Goal: Obtain resource: Obtain resource

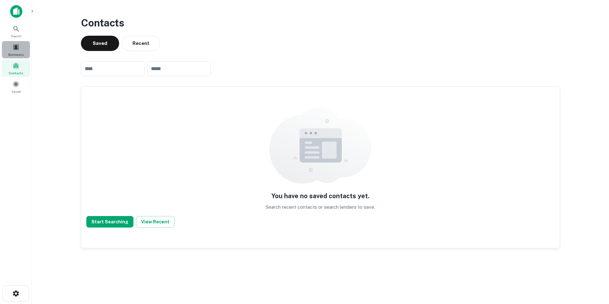
click at [18, 48] on span at bounding box center [15, 47] width 7 height 7
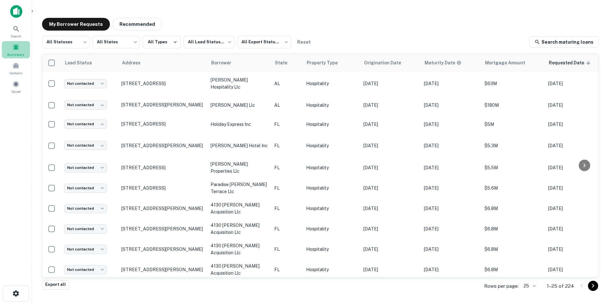
click at [18, 48] on span at bounding box center [15, 47] width 7 height 7
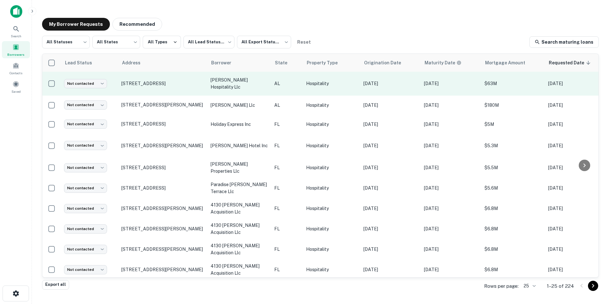
click at [221, 81] on p "shivam hospitality llc" at bounding box center [238, 83] width 57 height 14
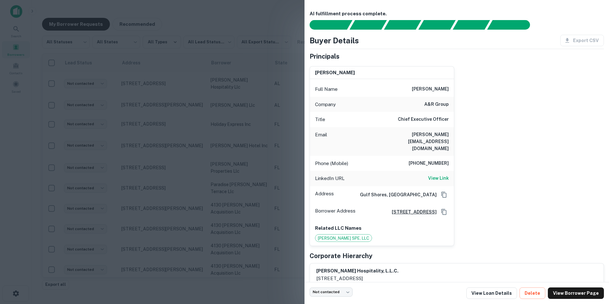
click at [268, 24] on div at bounding box center [304, 152] width 609 height 304
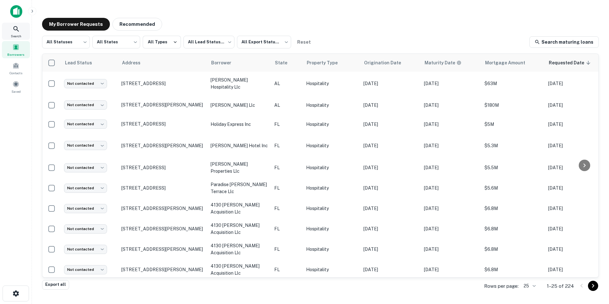
click at [13, 33] on div "Search" at bounding box center [16, 31] width 28 height 17
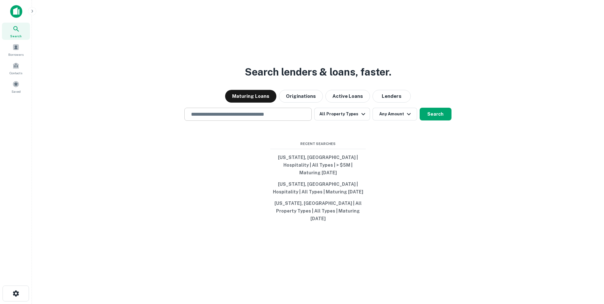
click at [294, 118] on input "text" at bounding box center [248, 113] width 122 height 7
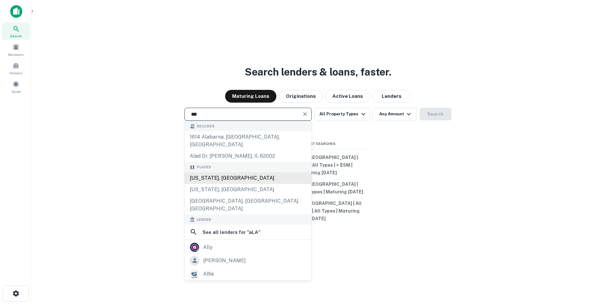
click at [214, 174] on div "[US_STATE], [GEOGRAPHIC_DATA]" at bounding box center [248, 177] width 127 height 11
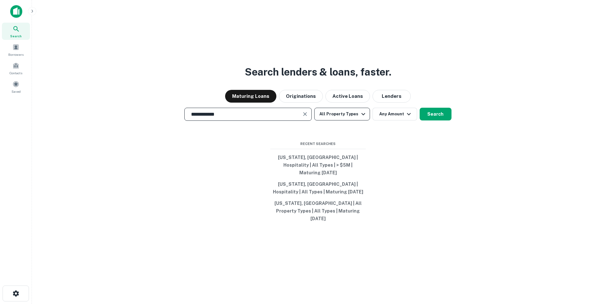
type input "**********"
click at [351, 120] on button "All Property Types" at bounding box center [341, 114] width 55 height 13
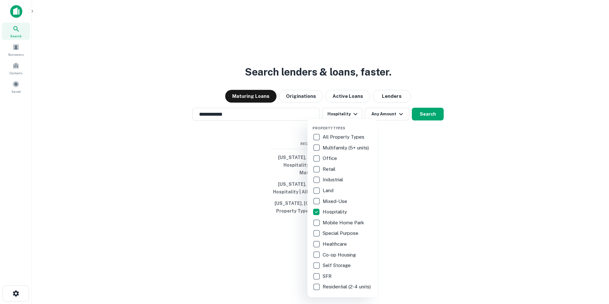
click at [421, 184] on div at bounding box center [304, 152] width 609 height 304
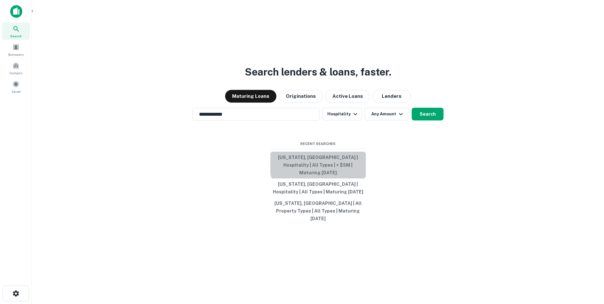
click at [327, 167] on button "Alabama, USA | Hospitality | All Types | > $5M | Maturing In 2 Years" at bounding box center [318, 165] width 96 height 27
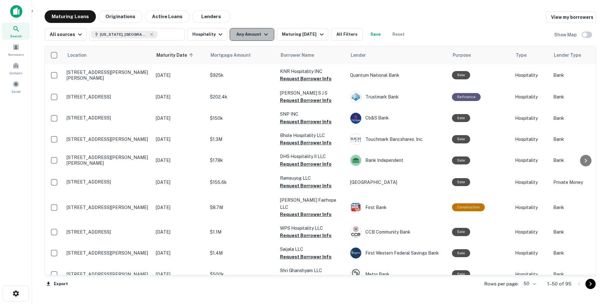
click at [264, 34] on icon "button" at bounding box center [266, 34] width 4 height 2
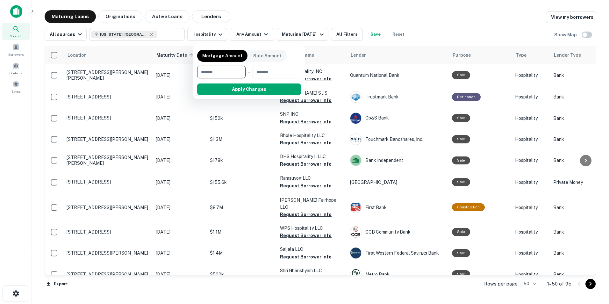
click at [229, 69] on input "number" at bounding box center [219, 72] width 44 height 13
type input "*******"
click at [238, 89] on button "Apply Changes" at bounding box center [260, 88] width 81 height 11
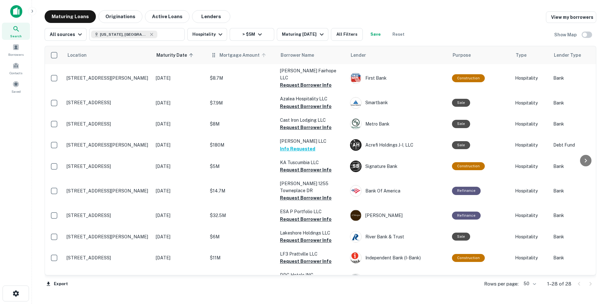
click at [224, 55] on span "Mortgage Amount" at bounding box center [243, 55] width 48 height 8
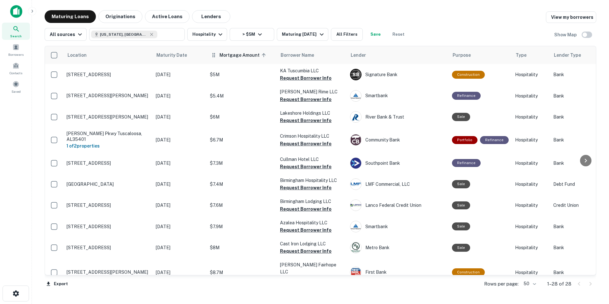
click at [230, 56] on span "Mortgage Amount sorted ascending" at bounding box center [243, 55] width 48 height 8
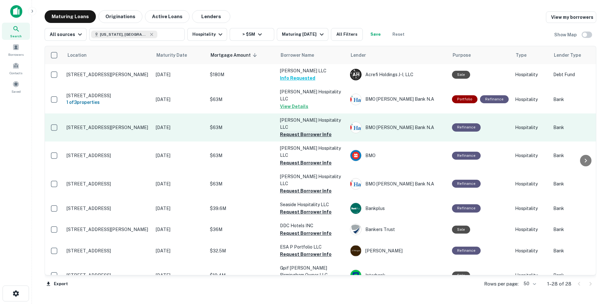
click at [310, 131] on button "Request Borrower Info" at bounding box center [306, 135] width 52 height 8
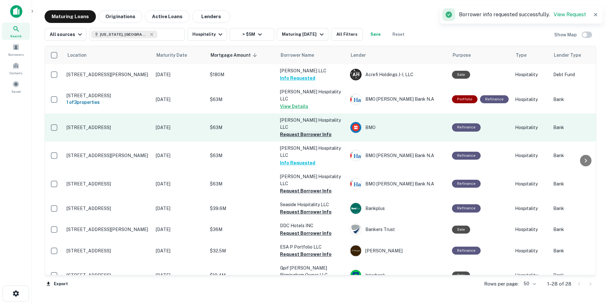
click at [290, 131] on button "Request Borrower Info" at bounding box center [306, 135] width 52 height 8
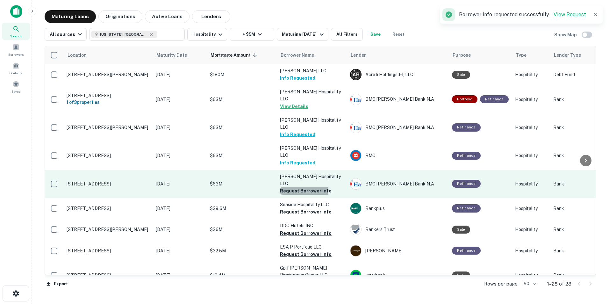
click at [287, 187] on button "Request Borrower Info" at bounding box center [306, 191] width 52 height 8
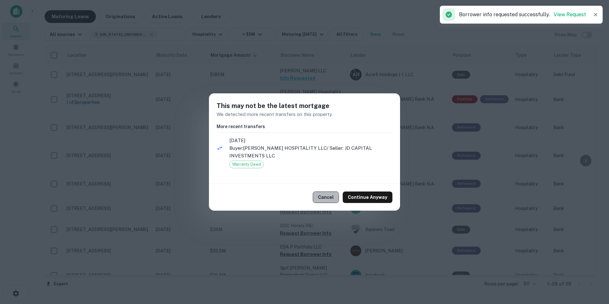
click at [322, 197] on button "Cancel" at bounding box center [326, 196] width 26 height 11
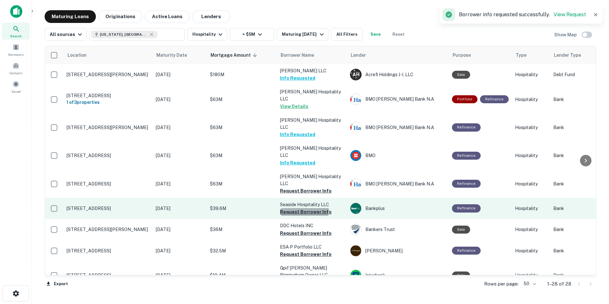
click at [300, 208] on button "Request Borrower Info" at bounding box center [306, 212] width 52 height 8
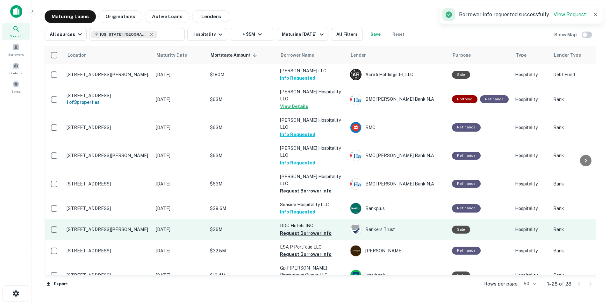
click at [295, 229] on button "Request Borrower Info" at bounding box center [306, 233] width 52 height 8
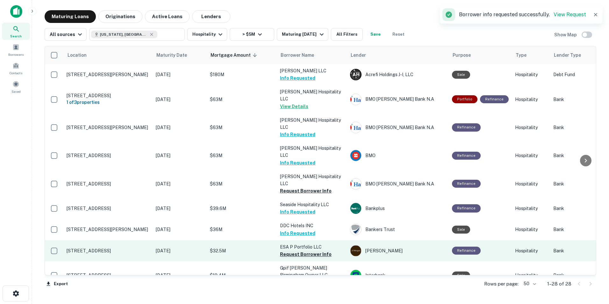
click at [293, 250] on button "Request Borrower Info" at bounding box center [306, 254] width 52 height 8
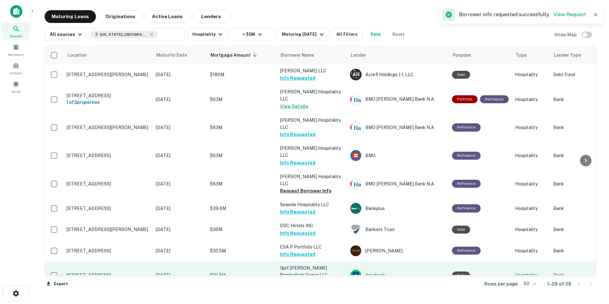
click at [289, 278] on button "Request Borrower Info" at bounding box center [306, 282] width 52 height 8
click at [289, 278] on button "Info Requested" at bounding box center [297, 282] width 35 height 8
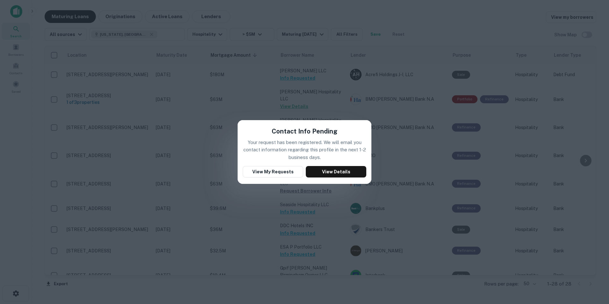
click at [388, 148] on div "Contact Info Pending Your request has been registered. We will email you contac…" at bounding box center [304, 152] width 609 height 304
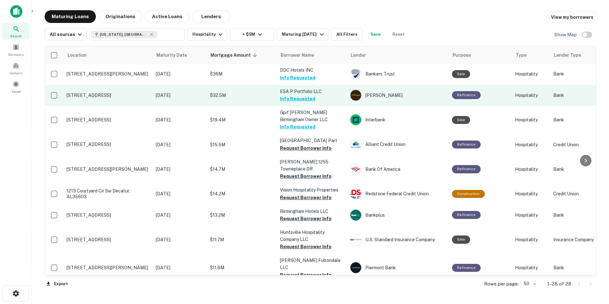
scroll to position [155, 0]
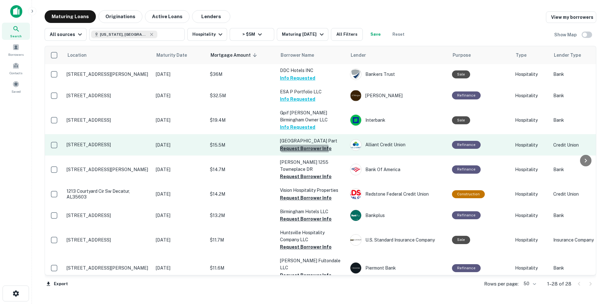
click at [288, 145] on button "Request Borrower Info" at bounding box center [306, 149] width 52 height 8
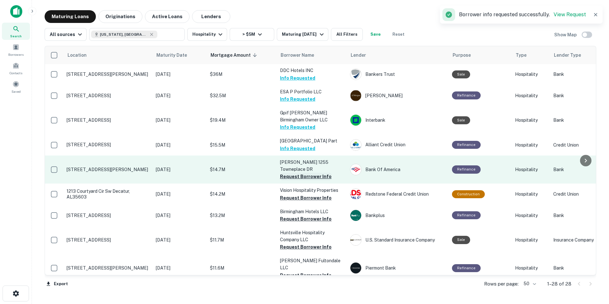
click at [288, 173] on button "Request Borrower Info" at bounding box center [306, 177] width 52 height 8
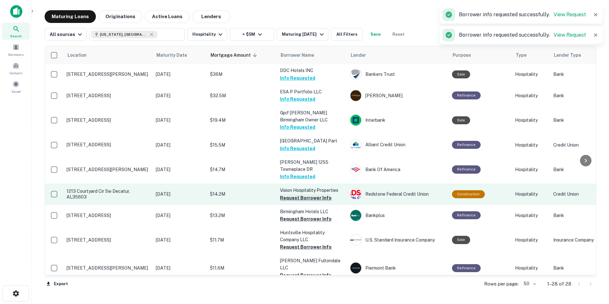
click at [289, 194] on button "Request Borrower Info" at bounding box center [306, 198] width 52 height 8
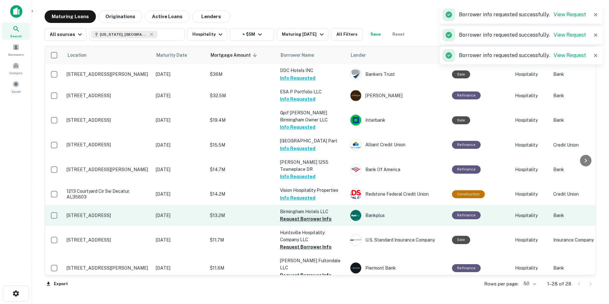
click at [287, 215] on button "Request Borrower Info" at bounding box center [306, 219] width 52 height 8
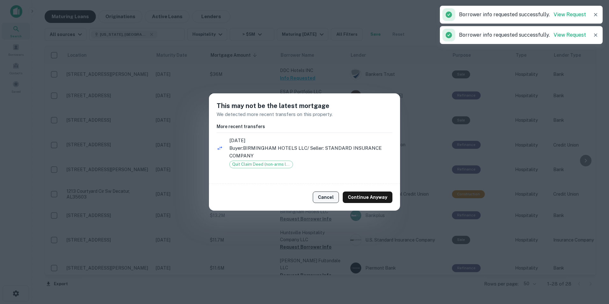
drag, startPoint x: 287, startPoint y: 203, endPoint x: 328, endPoint y: 201, distance: 40.5
click at [328, 201] on div "Cancel Continue Anyway" at bounding box center [304, 197] width 191 height 27
click at [328, 200] on button "Cancel" at bounding box center [326, 196] width 26 height 11
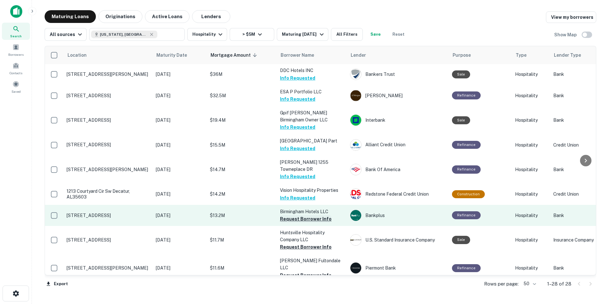
click at [305, 215] on button "Request Borrower Info" at bounding box center [306, 219] width 52 height 8
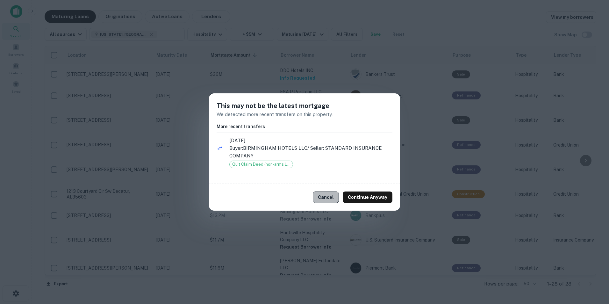
click at [327, 200] on button "Cancel" at bounding box center [326, 196] width 26 height 11
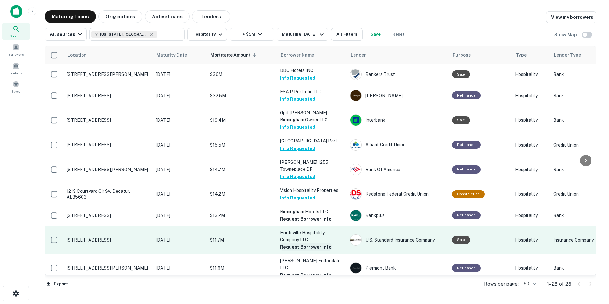
click at [304, 243] on button "Request Borrower Info" at bounding box center [306, 247] width 52 height 8
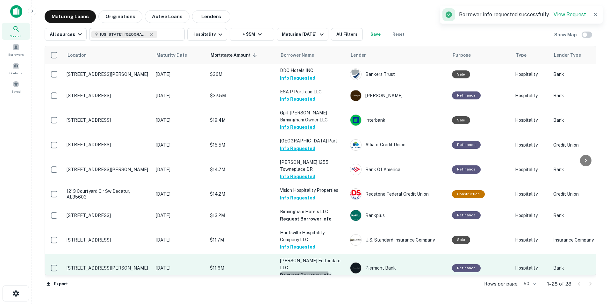
click at [297, 271] on button "Request Borrower Info" at bounding box center [306, 275] width 52 height 8
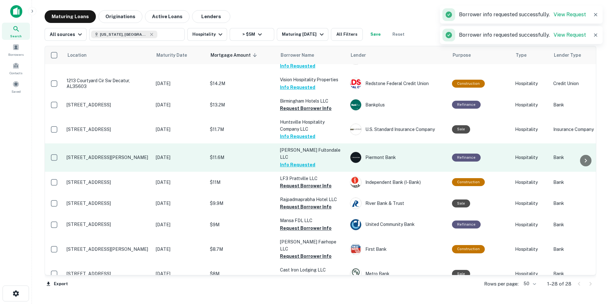
scroll to position [266, 0]
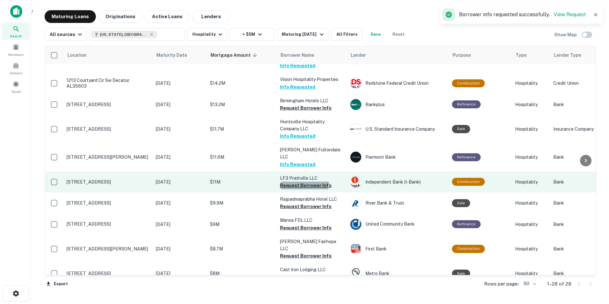
click at [291, 182] on button "Request Borrower Info" at bounding box center [306, 186] width 52 height 8
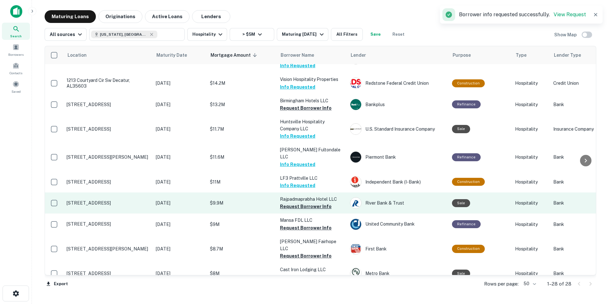
click at [291, 203] on button "Request Borrower Info" at bounding box center [306, 207] width 52 height 8
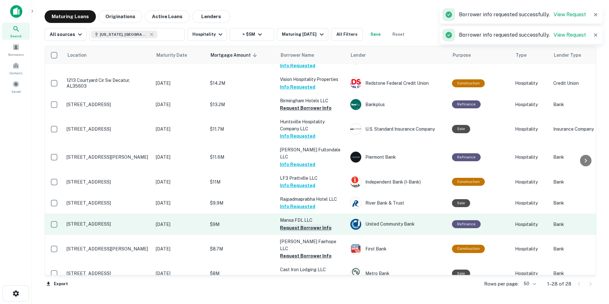
click at [288, 224] on button "Request Borrower Info" at bounding box center [306, 228] width 52 height 8
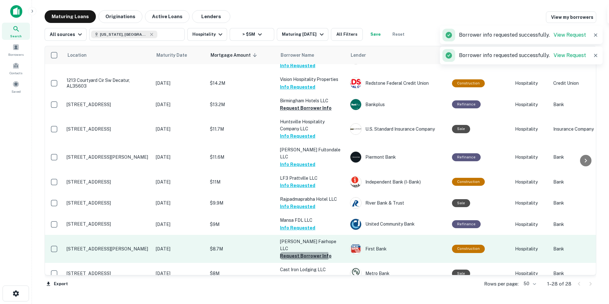
click at [287, 252] on button "Request Borrower Info" at bounding box center [306, 256] width 52 height 8
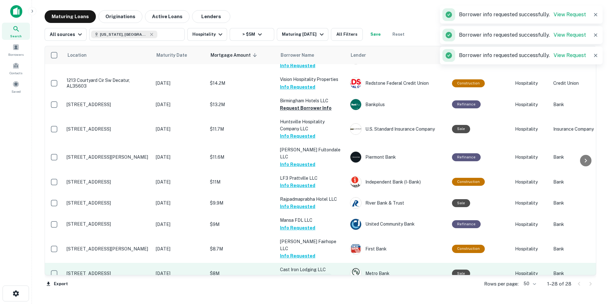
click at [286, 273] on button "Request Borrower Info" at bounding box center [306, 277] width 52 height 8
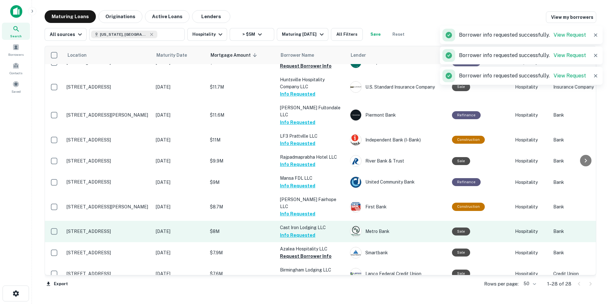
scroll to position [311, 0]
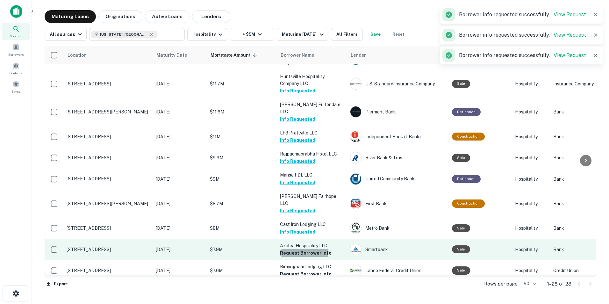
click at [291, 249] on button "Request Borrower Info" at bounding box center [306, 253] width 52 height 8
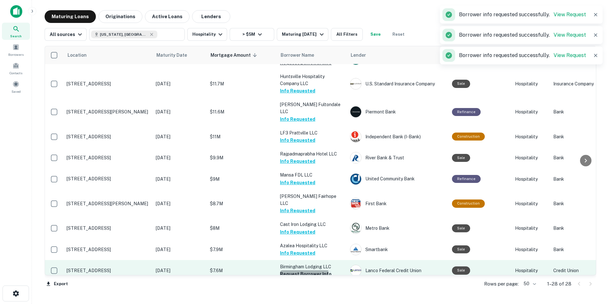
click at [288, 270] on button "Request Borrower Info" at bounding box center [306, 274] width 52 height 8
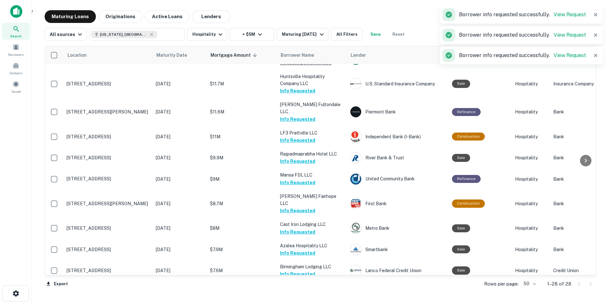
click at [289, 291] on button "Request Borrower Info" at bounding box center [306, 295] width 52 height 8
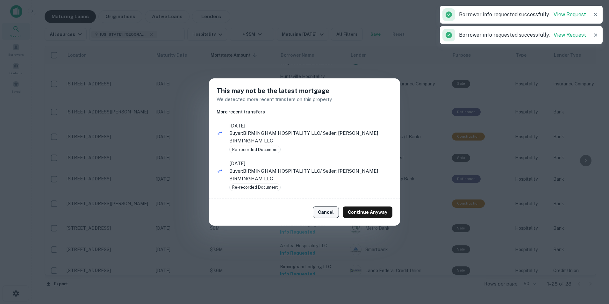
click at [322, 214] on button "Cancel" at bounding box center [326, 211] width 26 height 11
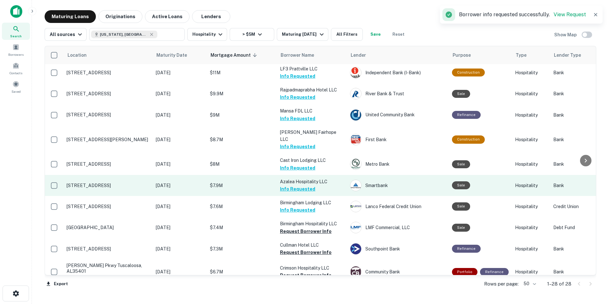
scroll to position [375, 0]
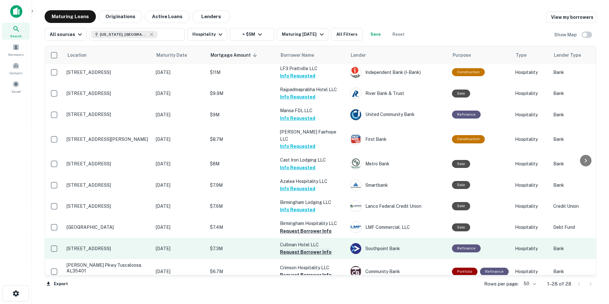
click at [311, 248] on button "Request Borrower Info" at bounding box center [306, 252] width 52 height 8
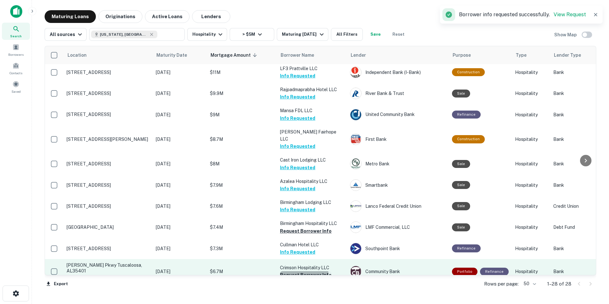
click at [301, 271] on button "Request Borrower Info" at bounding box center [306, 275] width 52 height 8
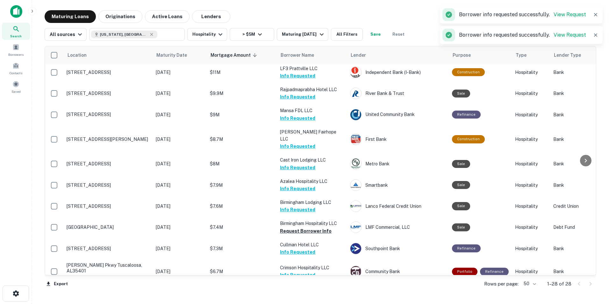
click at [295, 294] on button "Request Borrower Info" at bounding box center [306, 298] width 52 height 8
click at [149, 36] on icon at bounding box center [151, 34] width 5 height 5
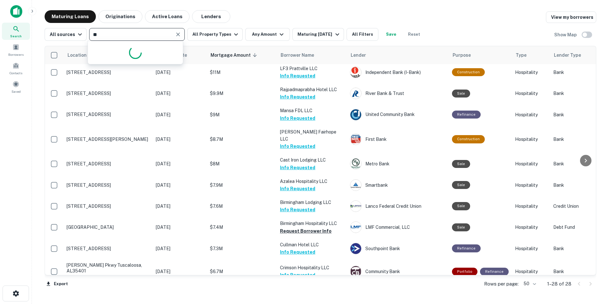
type input "*"
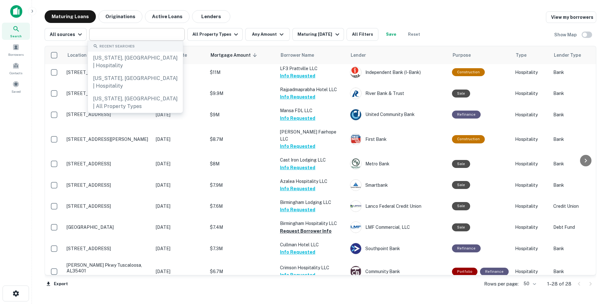
click at [560, 35] on h6 "Show Map" at bounding box center [566, 34] width 24 height 7
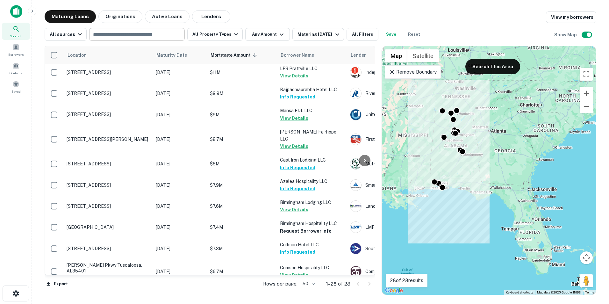
drag, startPoint x: 429, startPoint y: 207, endPoint x: 435, endPoint y: 208, distance: 6.1
click at [435, 208] on div "To activate drag with keyboard, press Alt + Enter. Once in keyboard drag state,…" at bounding box center [489, 170] width 214 height 248
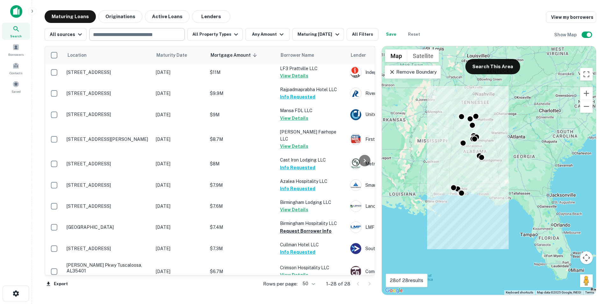
drag, startPoint x: 435, startPoint y: 208, endPoint x: 455, endPoint y: 214, distance: 20.9
click at [455, 214] on div "To activate drag with keyboard, press Alt + Enter. Once in keyboard drag state,…" at bounding box center [489, 170] width 214 height 248
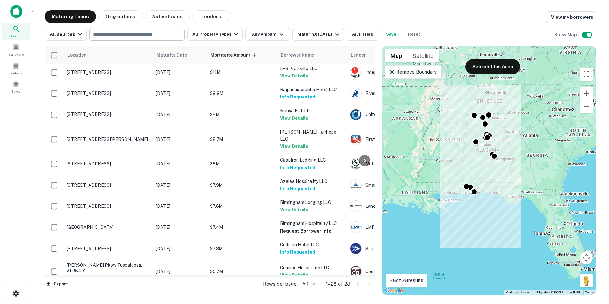
click at [414, 109] on div "To activate drag with keyboard, press Alt + Enter. Once in keyboard drag state,…" at bounding box center [489, 170] width 214 height 248
click at [392, 75] on icon at bounding box center [392, 72] width 6 height 6
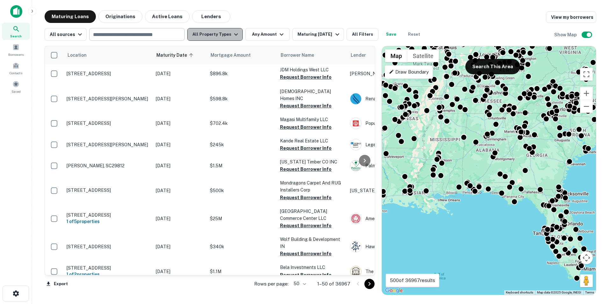
click at [218, 34] on button "All Property Types" at bounding box center [214, 34] width 55 height 13
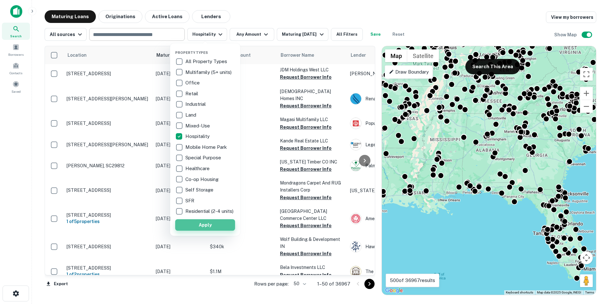
click at [197, 227] on button "Apply" at bounding box center [205, 224] width 60 height 11
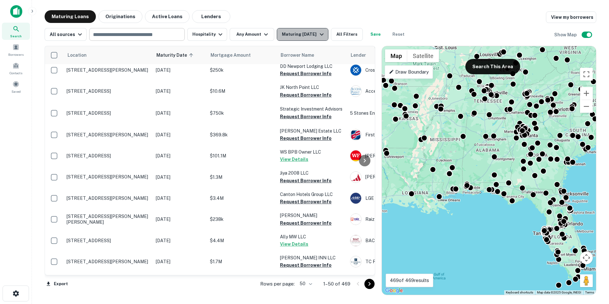
click at [325, 36] on icon "button" at bounding box center [322, 35] width 8 height 8
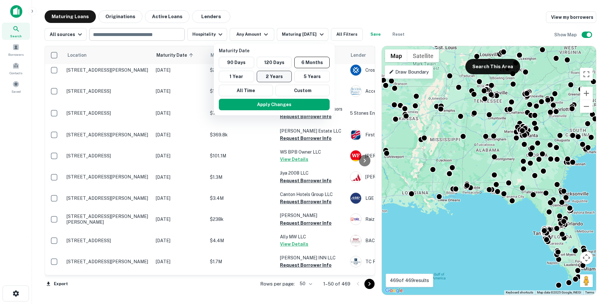
click at [268, 75] on button "2 Years" at bounding box center [274, 76] width 35 height 11
click at [267, 102] on button "Apply Changes" at bounding box center [270, 104] width 111 height 11
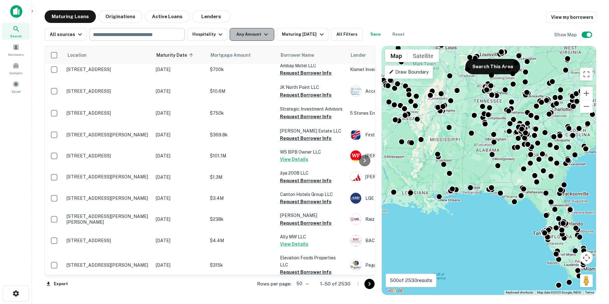
click at [262, 40] on button "Any Amount" at bounding box center [252, 34] width 45 height 13
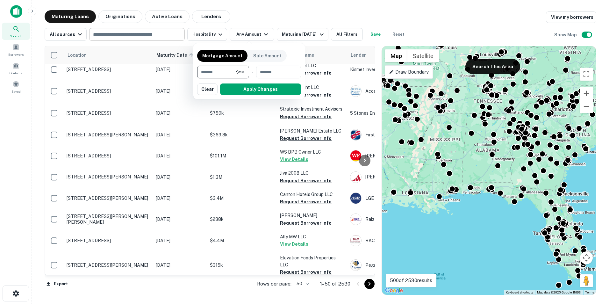
type input "*******"
click at [249, 89] on button "Apply Changes" at bounding box center [260, 88] width 81 height 11
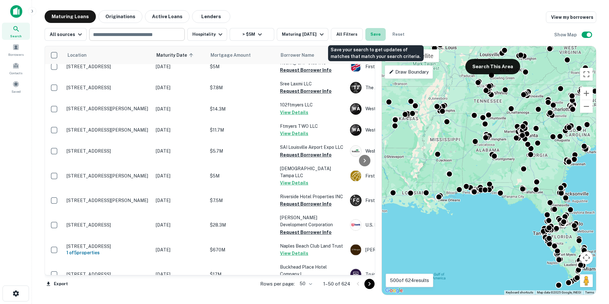
click at [376, 35] on button "Save" at bounding box center [375, 34] width 20 height 13
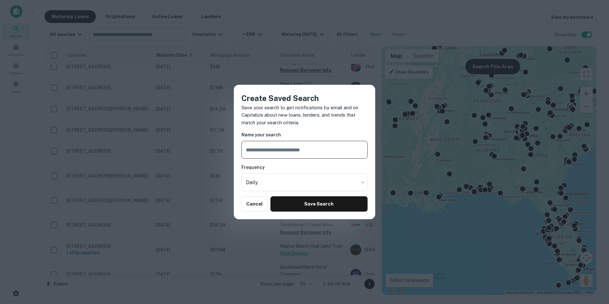
click at [293, 152] on input "text" at bounding box center [304, 150] width 126 height 18
type input "**********"
click at [361, 184] on body "Search Borrowers Contacts Saved Maturing Loans Originations Active Loans Lender…" at bounding box center [304, 152] width 609 height 304
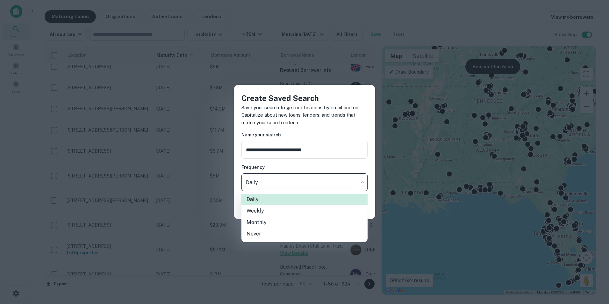
click at [287, 212] on li "Weekly" at bounding box center [304, 210] width 126 height 11
type input "******"
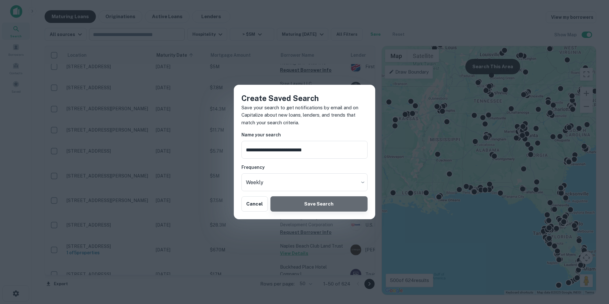
click at [313, 205] on button "Save Search" at bounding box center [318, 203] width 97 height 15
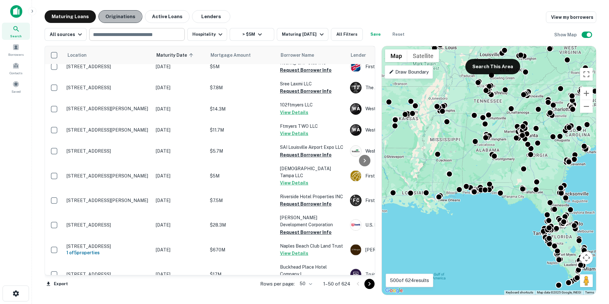
click at [111, 18] on button "Originations" at bounding box center [120, 16] width 44 height 13
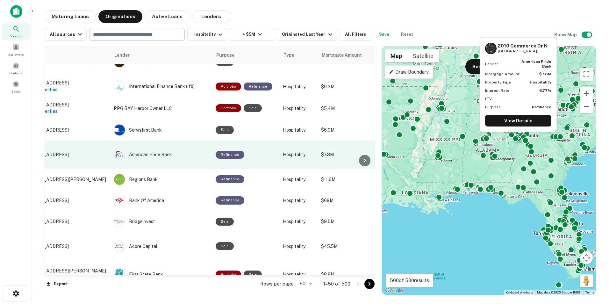
scroll to position [375, 0]
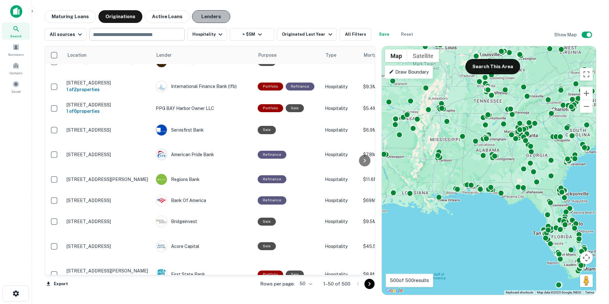
click at [207, 18] on button "Lenders" at bounding box center [211, 16] width 38 height 13
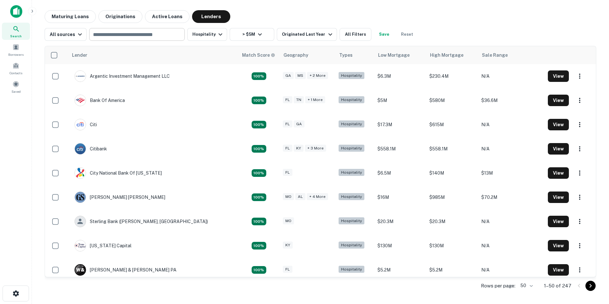
click at [158, 36] on input "text" at bounding box center [136, 34] width 91 height 9
type input "*********"
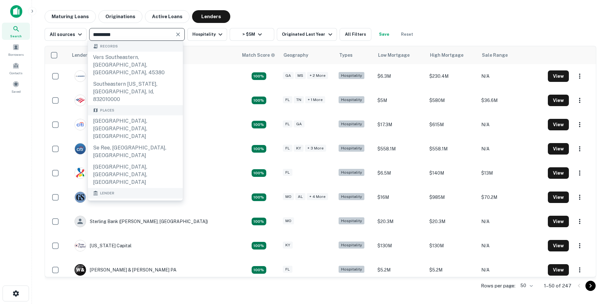
click at [177, 34] on icon "Clear" at bounding box center [178, 34] width 4 height 4
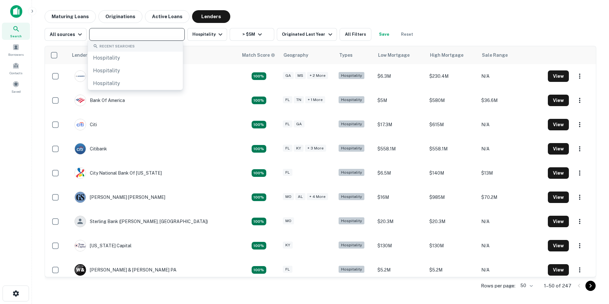
click at [278, 15] on div "Maturing Loans Originations Active Loans Lenders" at bounding box center [321, 16] width 552 height 13
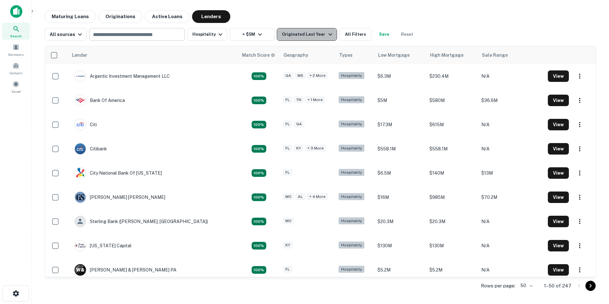
click at [326, 36] on icon "button" at bounding box center [330, 35] width 8 height 8
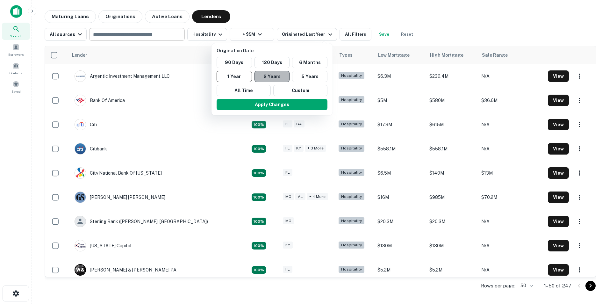
click at [268, 76] on button "2 Years" at bounding box center [271, 76] width 35 height 11
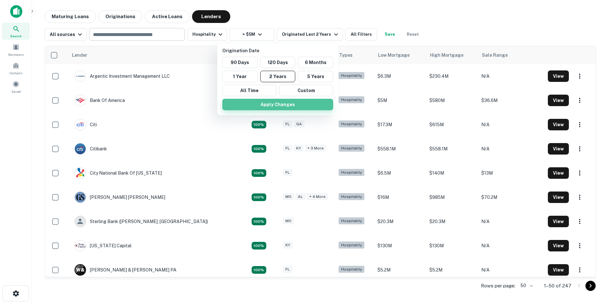
click at [263, 103] on button "Apply Changes" at bounding box center [277, 104] width 111 height 11
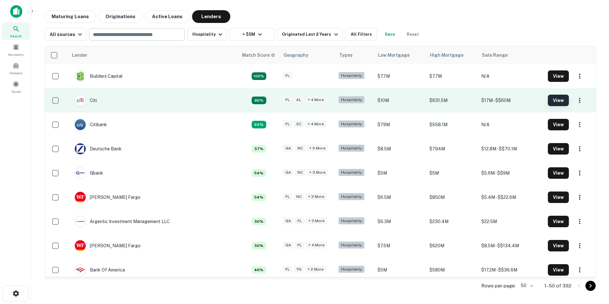
click at [552, 96] on button "View" at bounding box center [558, 100] width 21 height 11
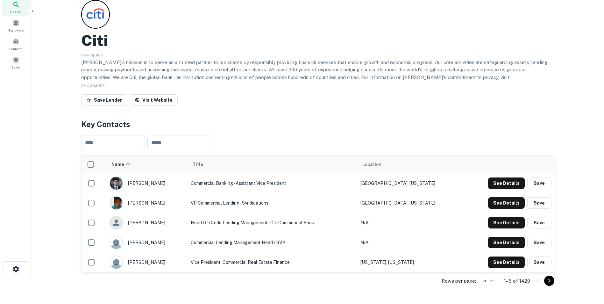
scroll to position [24, 0]
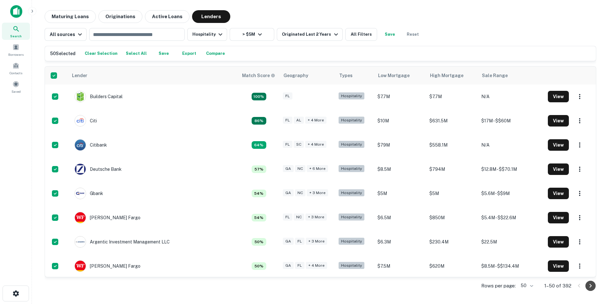
click at [589, 289] on icon "Go to next page" at bounding box center [591, 286] width 8 height 8
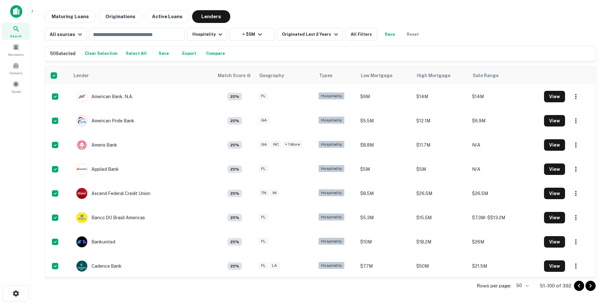
click at [136, 52] on button "Select All" at bounding box center [136, 54] width 24 height 10
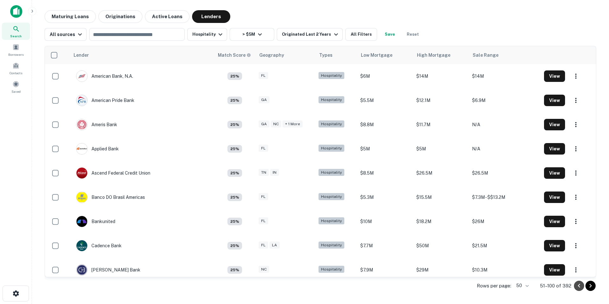
click at [579, 288] on icon "Go to previous page" at bounding box center [579, 286] width 8 height 8
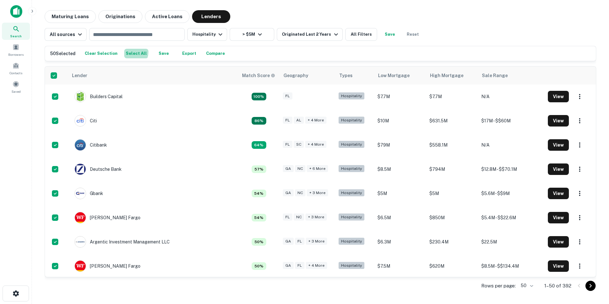
click at [126, 52] on button "Select All" at bounding box center [136, 54] width 24 height 10
click at [160, 54] on button "Save" at bounding box center [163, 54] width 20 height 10
click at [190, 51] on button "Export" at bounding box center [189, 54] width 20 height 10
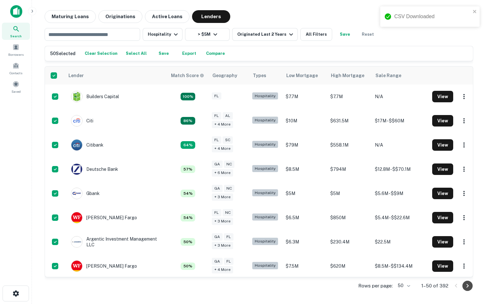
click at [468, 287] on icon "Go to next page" at bounding box center [468, 286] width 8 height 8
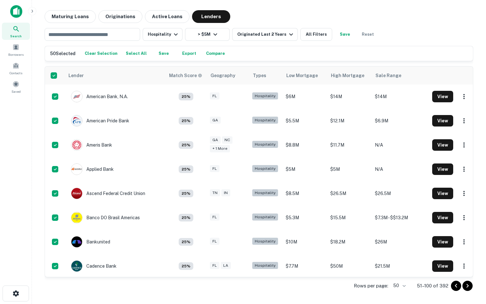
click at [184, 54] on button "Export" at bounding box center [189, 54] width 20 height 10
click at [468, 287] on icon "Go to next page" at bounding box center [468, 286] width 8 height 8
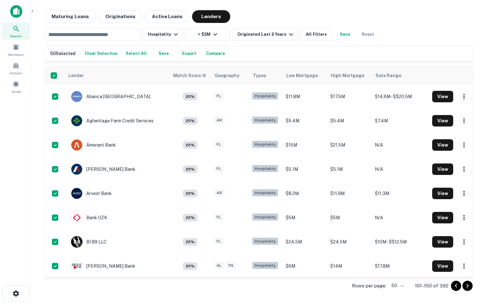
click at [184, 54] on button "Export" at bounding box center [189, 54] width 20 height 10
click at [468, 289] on icon "Go to next page" at bounding box center [468, 286] width 8 height 8
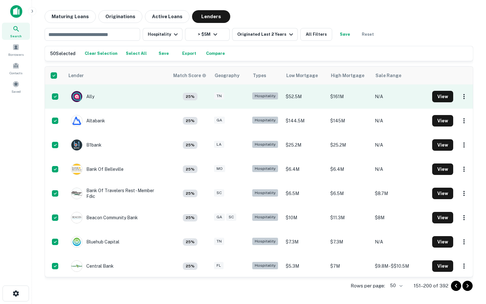
click at [59, 58] on div "50 Selected Clear Selection Select All Save Export Compare" at bounding box center [259, 54] width 418 height 10
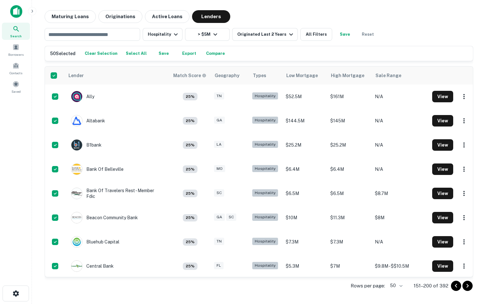
click at [185, 52] on button "Export" at bounding box center [189, 54] width 20 height 10
click at [468, 287] on icon "Go to next page" at bounding box center [468, 286] width 8 height 8
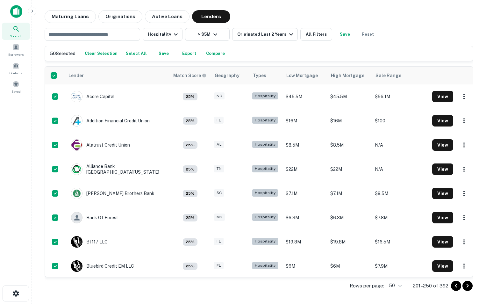
click at [188, 53] on button "Export" at bounding box center [189, 54] width 20 height 10
click at [471, 287] on button "Go to next page" at bounding box center [467, 286] width 10 height 10
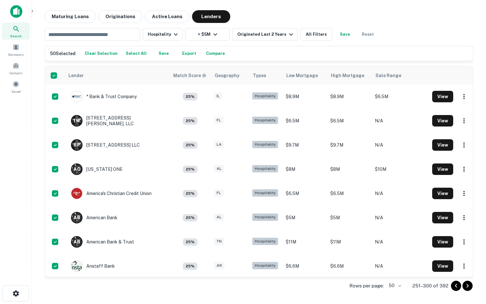
click at [180, 53] on button "Export" at bounding box center [189, 54] width 20 height 10
click at [470, 286] on icon "Go to next page" at bounding box center [468, 286] width 8 height 8
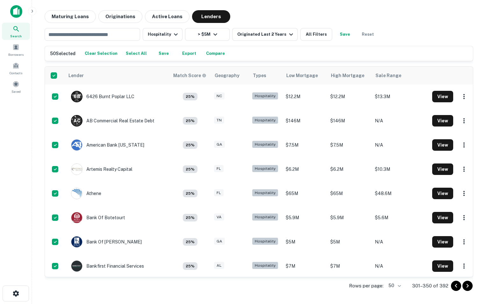
click at [187, 54] on button "Export" at bounding box center [189, 54] width 20 height 10
click at [469, 289] on icon "Go to next page" at bounding box center [468, 286] width 8 height 8
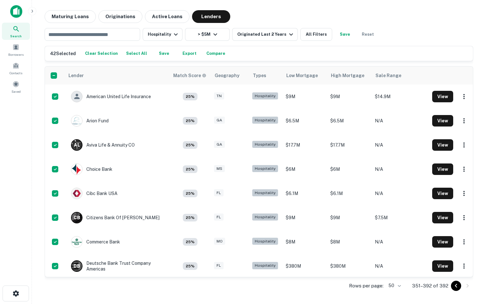
click at [184, 51] on button "Export" at bounding box center [189, 54] width 20 height 10
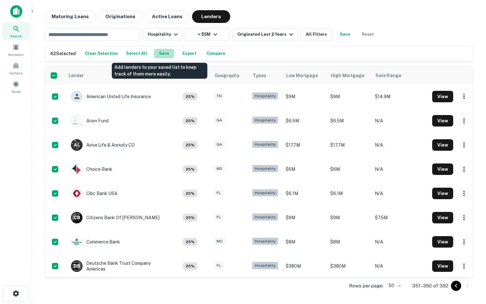
click at [160, 54] on button "Save" at bounding box center [164, 54] width 20 height 10
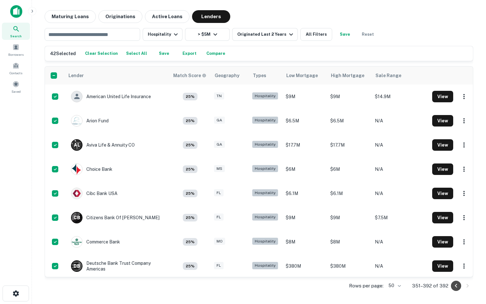
click at [457, 289] on icon "Go to previous page" at bounding box center [456, 286] width 8 height 8
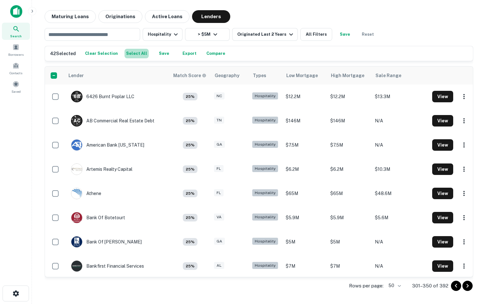
click at [135, 52] on button "Select All" at bounding box center [137, 54] width 24 height 10
click at [161, 54] on button "Save" at bounding box center [163, 54] width 20 height 10
click at [455, 288] on icon "Go to previous page" at bounding box center [456, 286] width 8 height 8
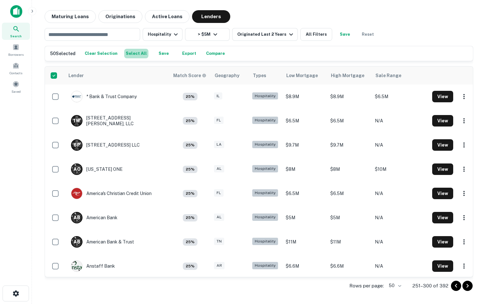
click at [136, 55] on button "Select All" at bounding box center [136, 54] width 24 height 10
click at [157, 51] on button "Save" at bounding box center [163, 54] width 20 height 10
click at [455, 287] on icon "Go to previous page" at bounding box center [456, 286] width 8 height 8
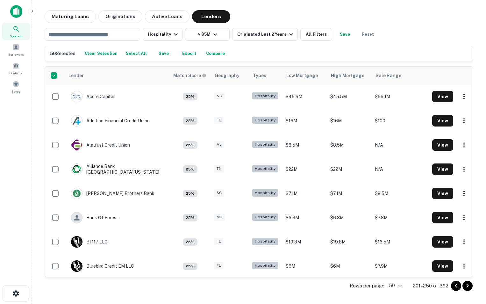
click at [133, 56] on button "Select All" at bounding box center [136, 54] width 24 height 10
click at [160, 56] on button "Save" at bounding box center [163, 54] width 20 height 10
click at [453, 289] on icon "Go to previous page" at bounding box center [456, 286] width 8 height 8
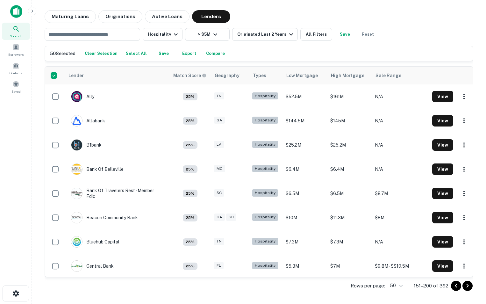
click at [135, 55] on button "Select All" at bounding box center [136, 54] width 24 height 10
click at [160, 51] on button "Save" at bounding box center [163, 54] width 20 height 10
click at [160, 50] on button "Save" at bounding box center [163, 54] width 20 height 10
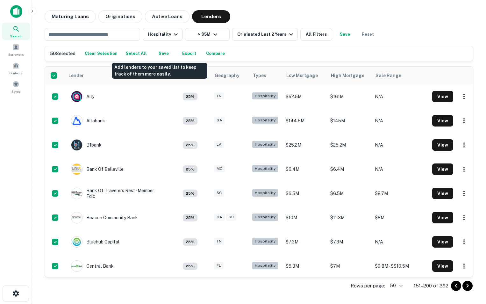
click at [159, 53] on button "Save" at bounding box center [163, 54] width 20 height 10
click at [454, 287] on icon "Go to previous page" at bounding box center [456, 286] width 8 height 8
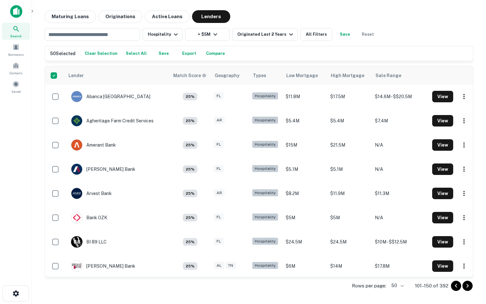
click at [124, 52] on button "Select All" at bounding box center [136, 54] width 24 height 10
click at [158, 52] on button "Save" at bounding box center [163, 54] width 20 height 10
click at [456, 285] on icon "Go to previous page" at bounding box center [456, 285] width 2 height 4
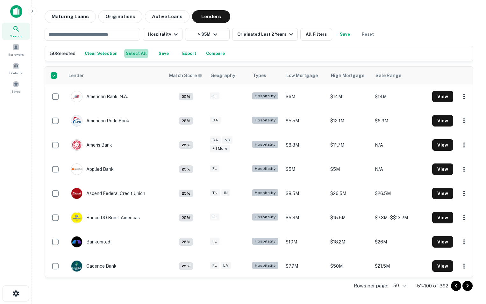
click at [126, 52] on button "Select All" at bounding box center [136, 54] width 24 height 10
click at [162, 55] on button "Save" at bounding box center [163, 54] width 20 height 10
click at [452, 284] on button "Go to previous page" at bounding box center [456, 286] width 10 height 10
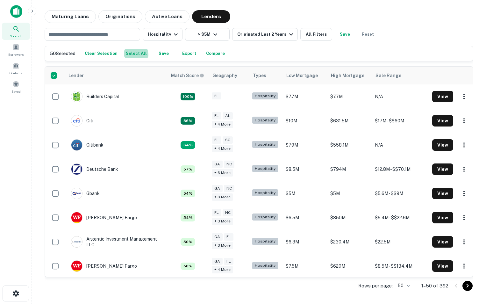
click at [127, 55] on button "Select All" at bounding box center [136, 54] width 24 height 10
click at [156, 56] on button "Save" at bounding box center [163, 54] width 20 height 10
click at [20, 71] on span "Contacts" at bounding box center [16, 72] width 13 height 5
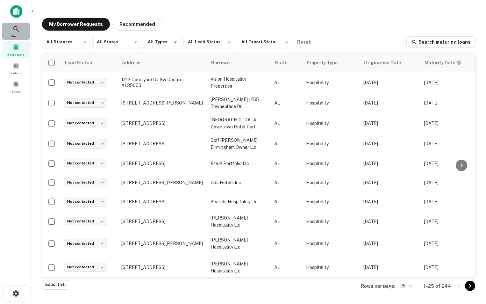
click at [20, 33] on div "Search" at bounding box center [16, 31] width 28 height 17
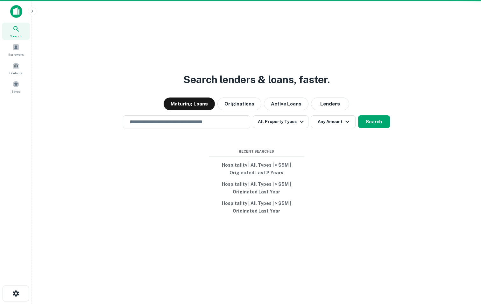
click at [20, 33] on div "Search" at bounding box center [16, 31] width 28 height 17
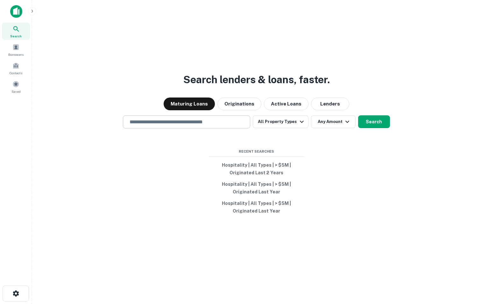
click at [210, 126] on div "​" at bounding box center [186, 121] width 127 height 13
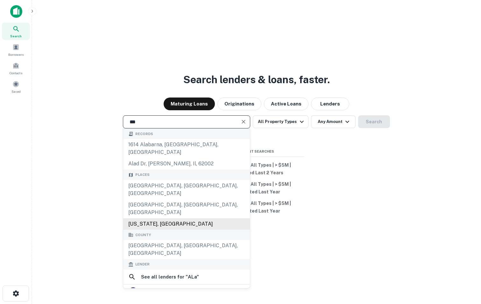
click at [179, 218] on div "[US_STATE], [GEOGRAPHIC_DATA]" at bounding box center [186, 223] width 127 height 11
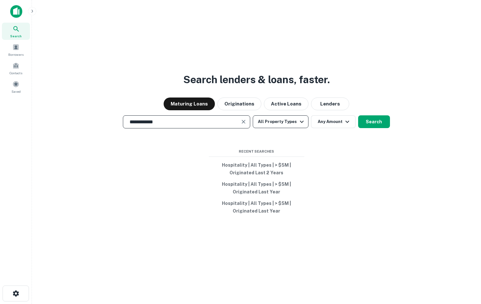
type input "**********"
click at [298, 120] on icon "button" at bounding box center [302, 122] width 8 height 8
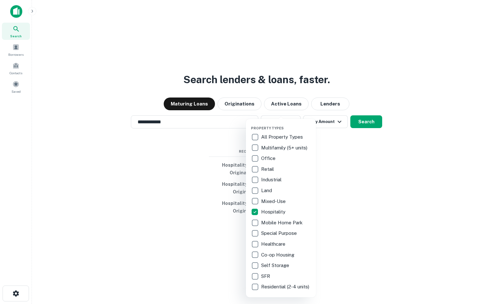
click at [360, 169] on div "Property Types All Property Types Multifamily (5+ units) Office Retail Industri…" at bounding box center [243, 152] width 486 height 304
click at [342, 148] on div at bounding box center [243, 152] width 486 height 304
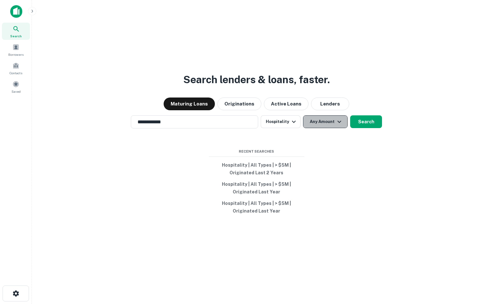
click at [336, 121] on icon "button" at bounding box center [340, 122] width 8 height 8
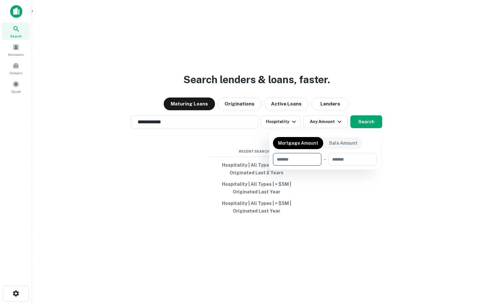
click at [298, 161] on input "number" at bounding box center [295, 159] width 44 height 13
type input "*******"
click at [373, 185] on div at bounding box center [243, 152] width 486 height 304
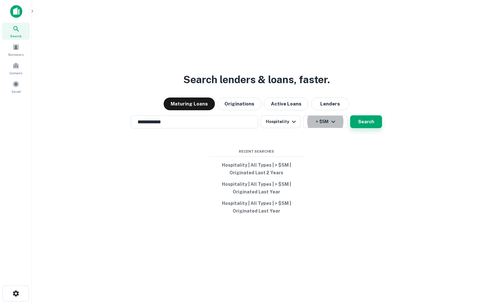
click at [368, 125] on button "Search" at bounding box center [366, 121] width 32 height 13
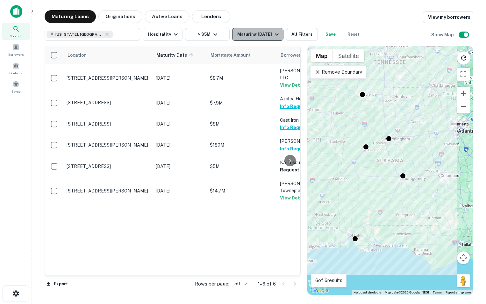
click at [278, 35] on icon "button" at bounding box center [277, 35] width 8 height 8
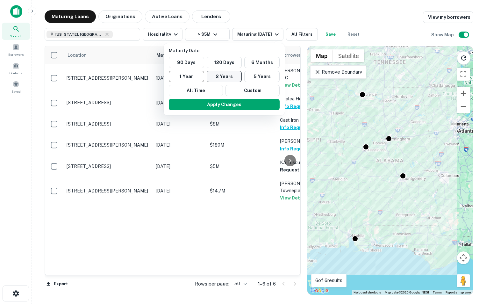
click at [234, 73] on button "2 Years" at bounding box center [224, 76] width 35 height 11
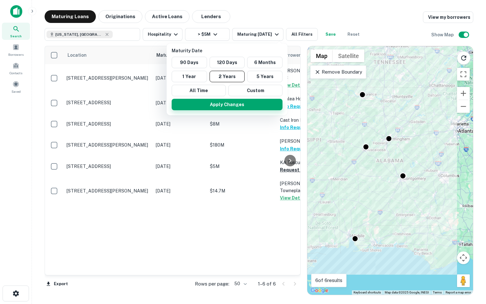
click at [224, 105] on button "Apply Changes" at bounding box center [227, 104] width 111 height 11
